Goal: Download file/media

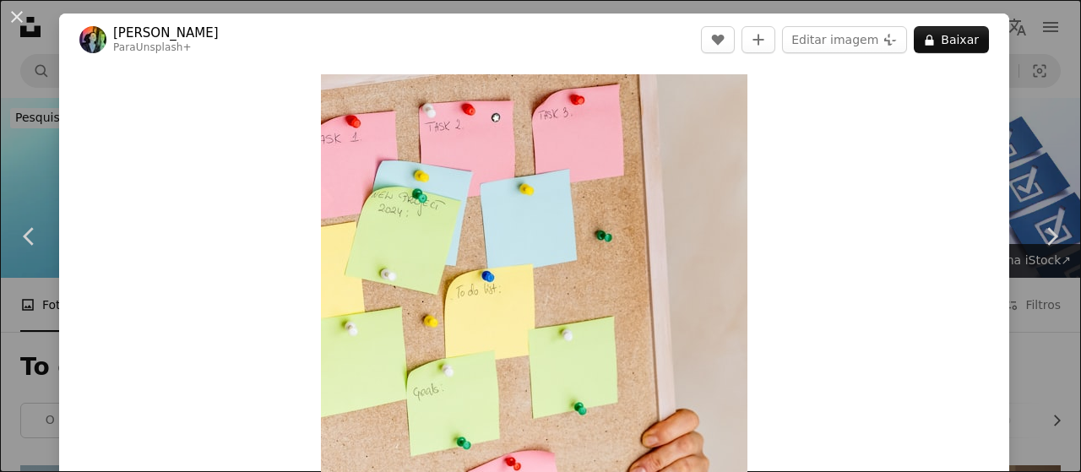
scroll to position [3295, 0]
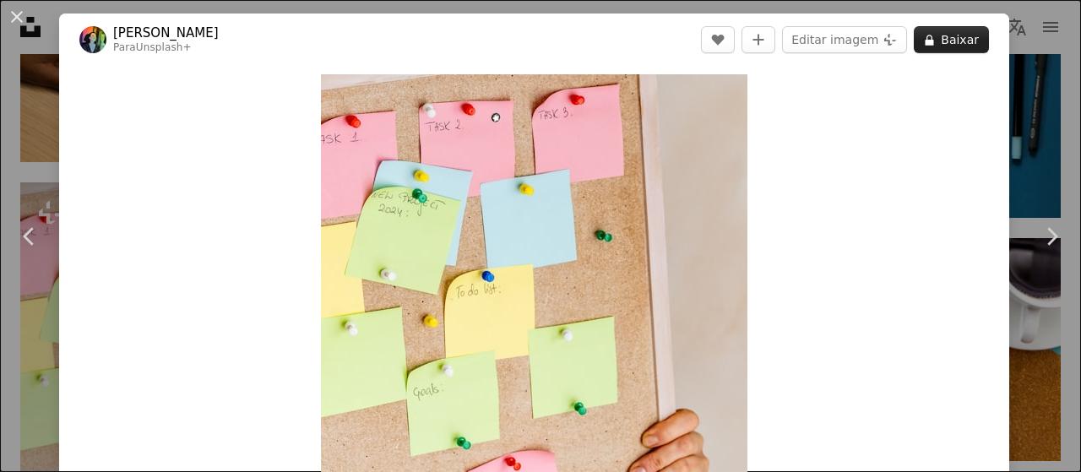
click at [936, 48] on button "A lock Baixar" at bounding box center [951, 39] width 75 height 27
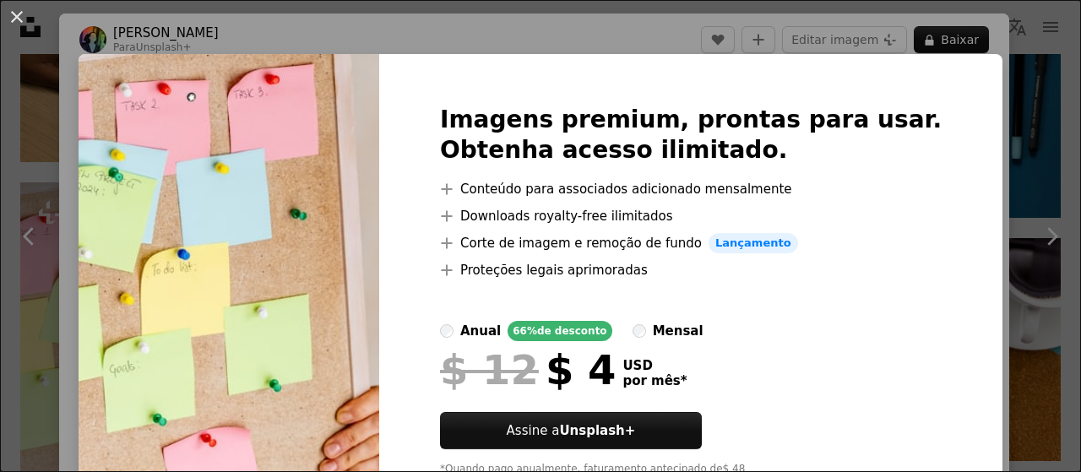
click at [1006, 184] on div "An X shape Imagens premium, prontas para usar. Obtenha acesso ilimitado. A plus…" at bounding box center [540, 236] width 1081 height 472
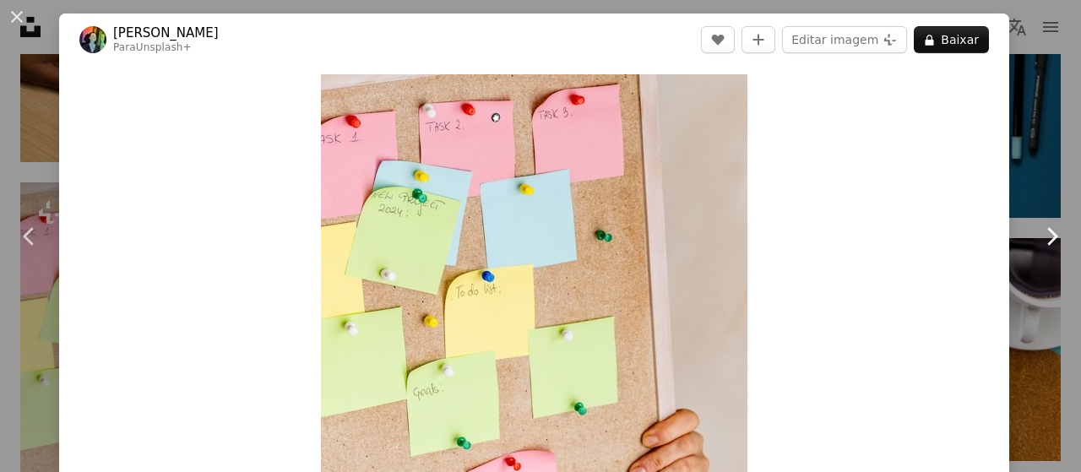
click at [1042, 188] on link "Chevron right" at bounding box center [1051, 236] width 59 height 162
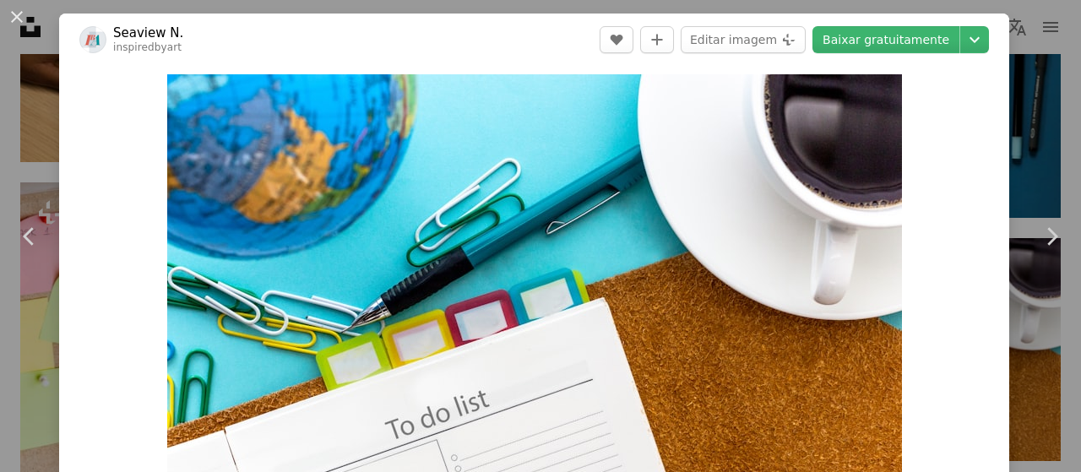
click at [1018, 118] on div "An X shape Chevron left Chevron right Seaview N. inspiredbyart A heart A plus s…" at bounding box center [540, 236] width 1081 height 472
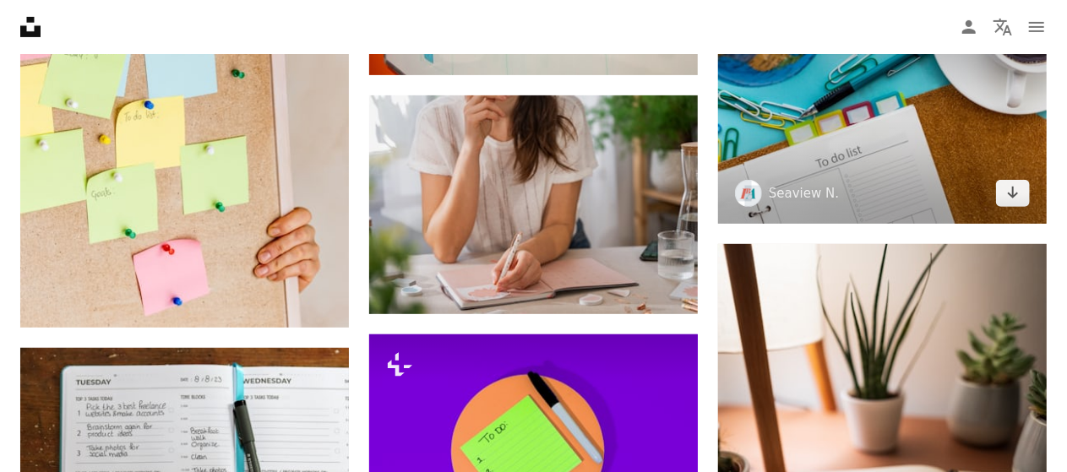
scroll to position [3464, 0]
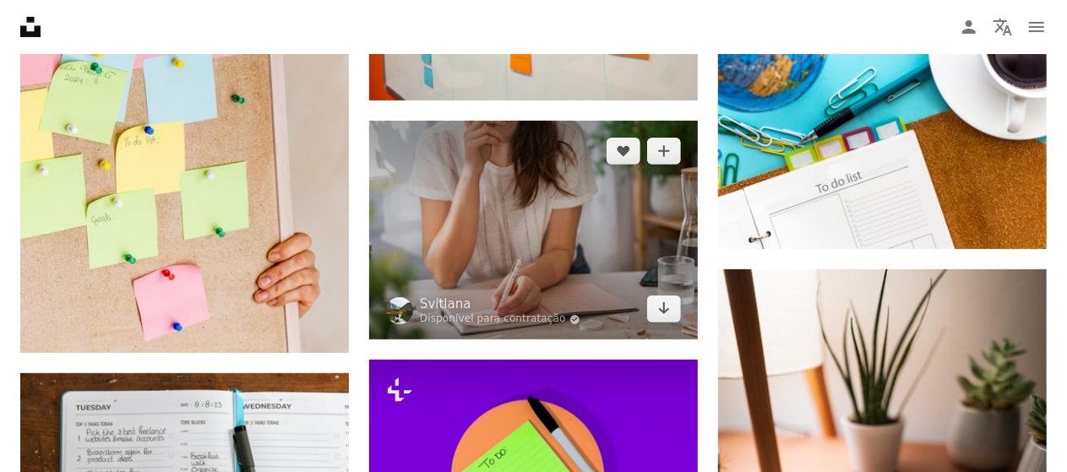
click at [575, 192] on img at bounding box center [533, 231] width 329 height 220
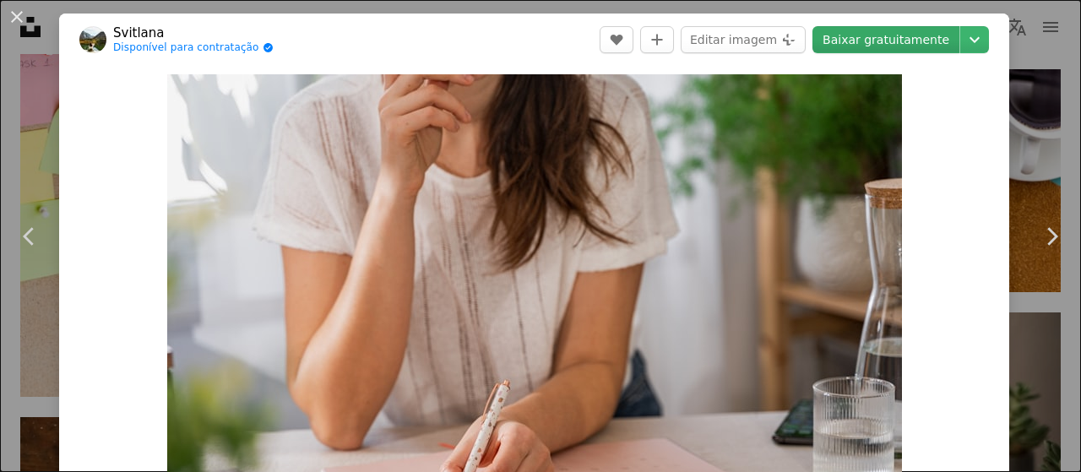
click at [874, 46] on link "Baixar gratuitamente" at bounding box center [886, 39] width 147 height 27
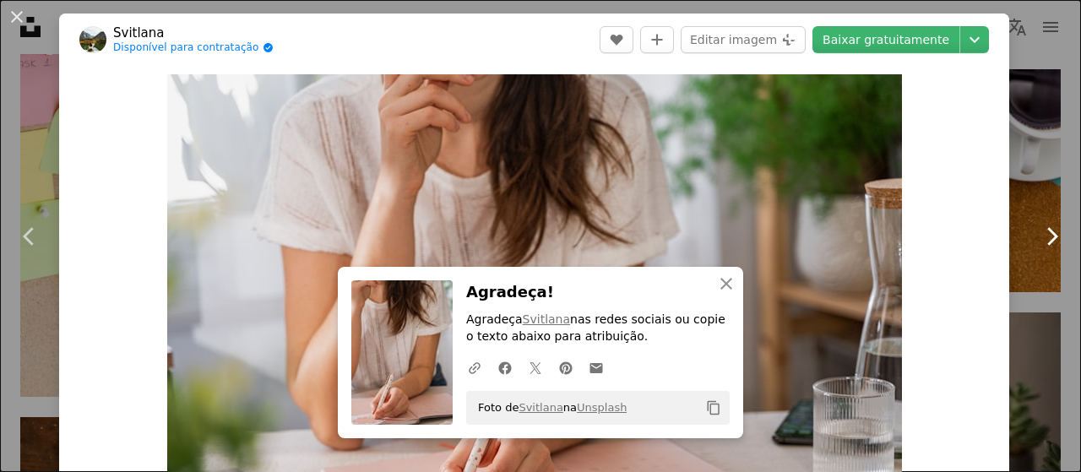
click at [1037, 158] on link "Chevron right" at bounding box center [1051, 236] width 59 height 162
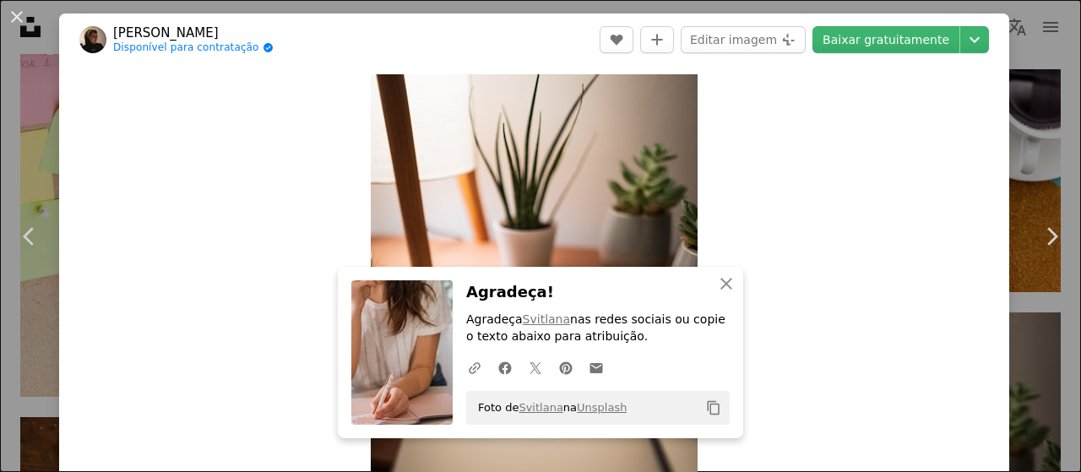
click at [1032, 139] on div "An X shape Chevron left Chevron right Max Saeling Disponível para contratação A…" at bounding box center [540, 236] width 1081 height 472
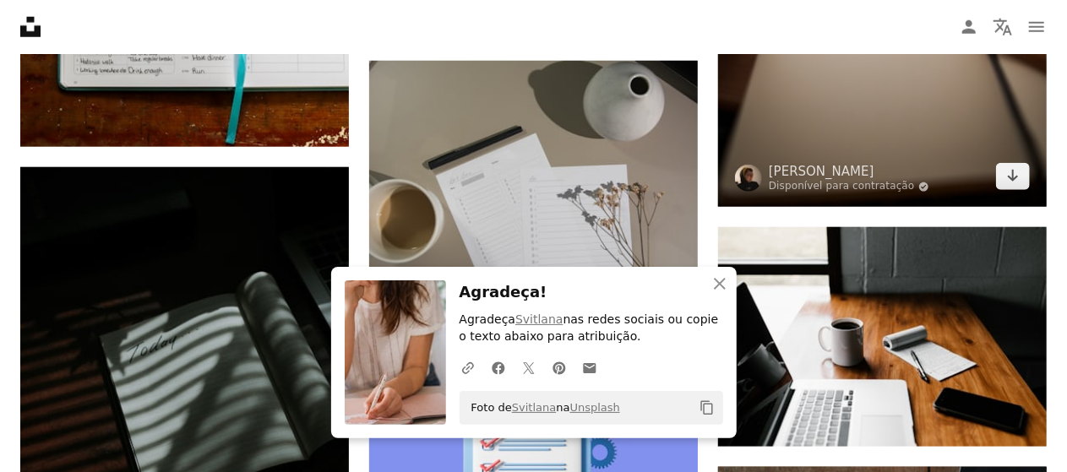
scroll to position [4139, 0]
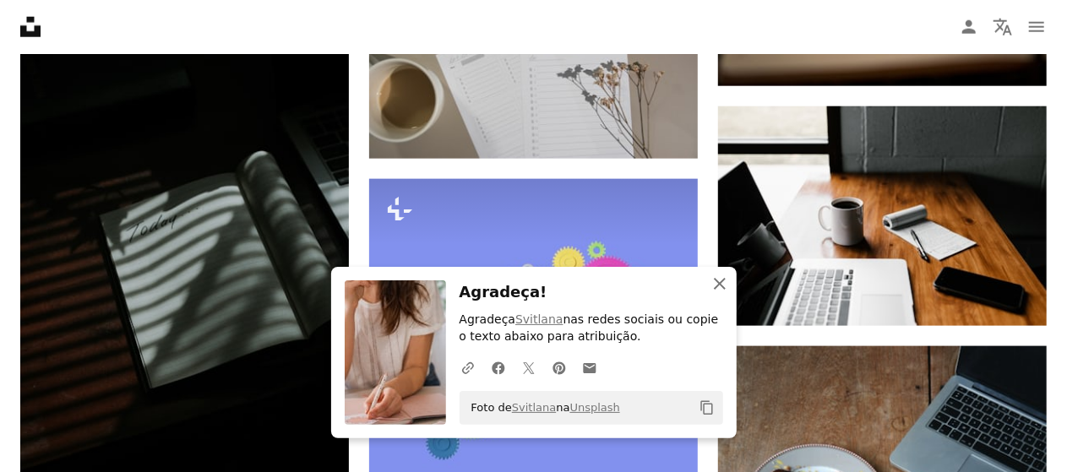
click at [713, 281] on icon "An X shape" at bounding box center [720, 284] width 20 height 20
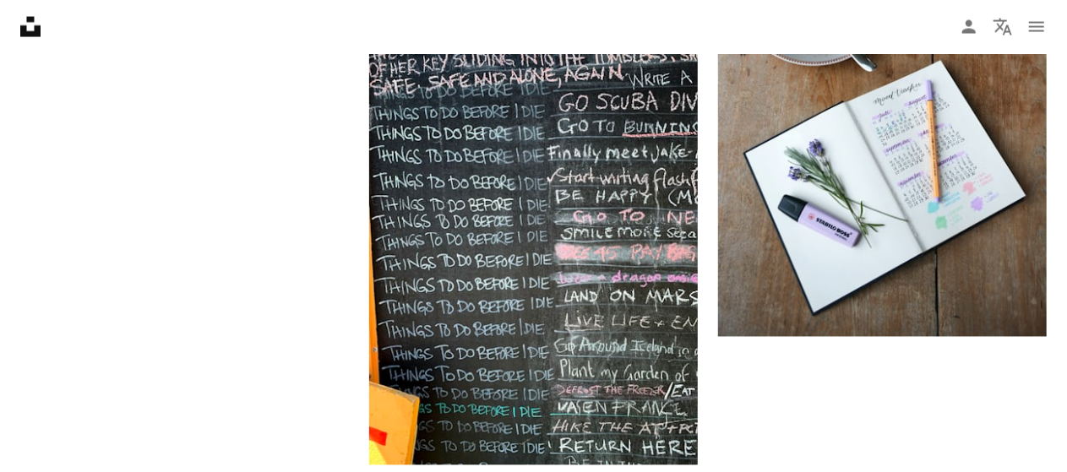
scroll to position [4731, 0]
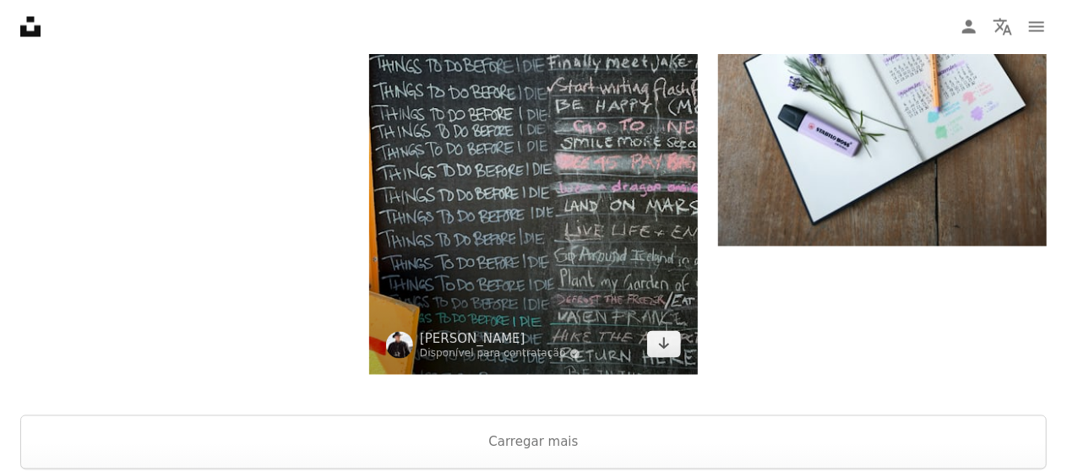
click at [589, 199] on img at bounding box center [533, 156] width 329 height 438
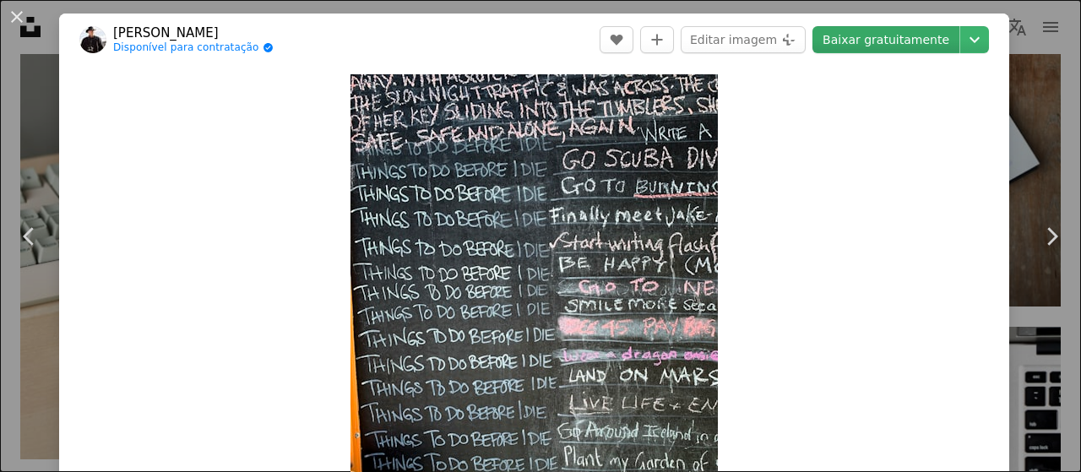
click at [911, 35] on link "Baixar gratuitamente" at bounding box center [886, 39] width 147 height 27
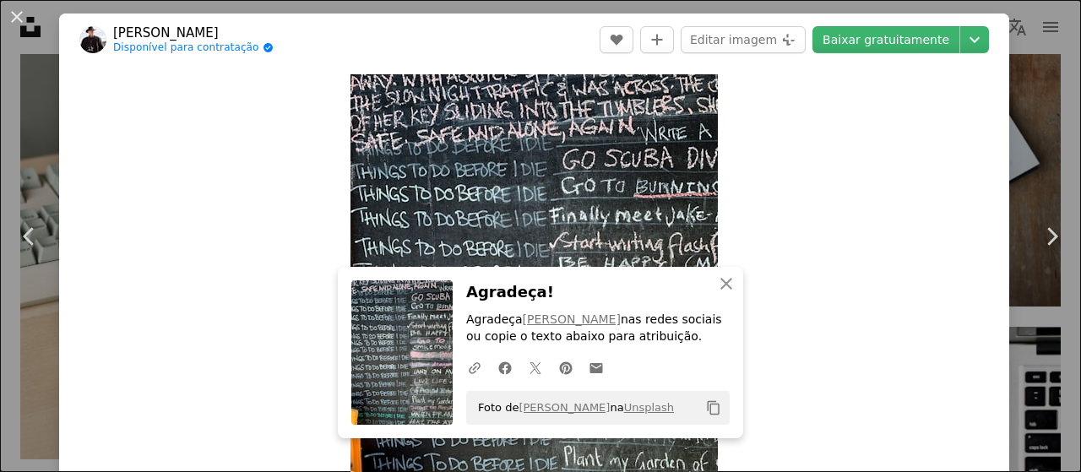
click at [1046, 80] on div "An X shape Chevron left Chevron right [PERSON_NAME] Disponível para contratação…" at bounding box center [540, 236] width 1081 height 472
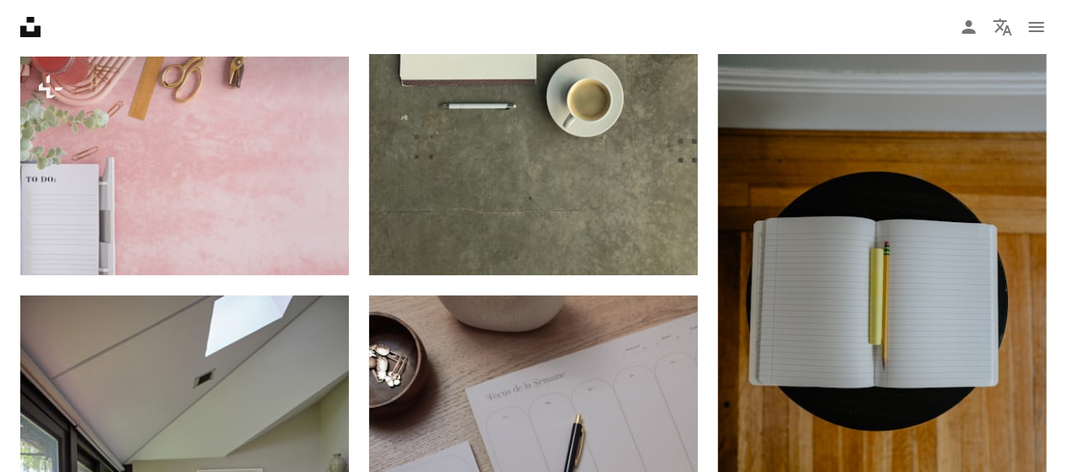
scroll to position [6199, 0]
